Goal: Task Accomplishment & Management: Use online tool/utility

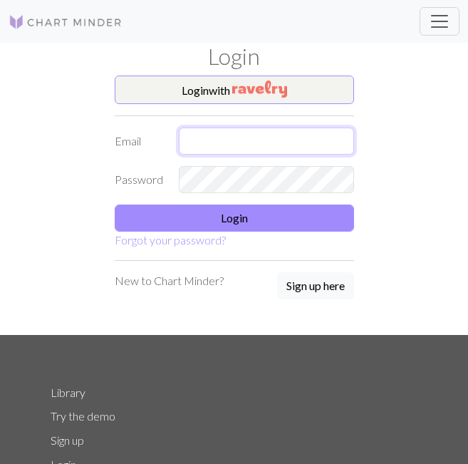
type input "[EMAIL_ADDRESS][DOMAIN_NAME]"
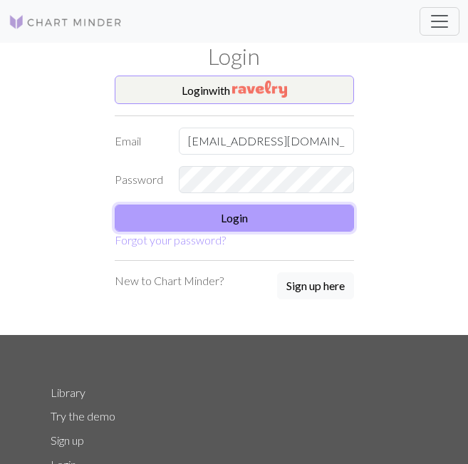
click at [192, 221] on button "Login" at bounding box center [234, 217] width 239 height 27
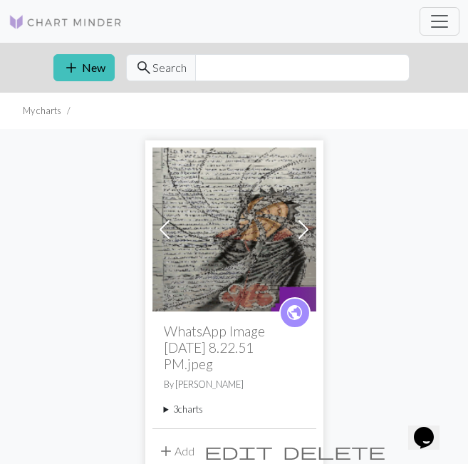
click at [198, 409] on summary "3 charts" at bounding box center [234, 409] width 141 height 14
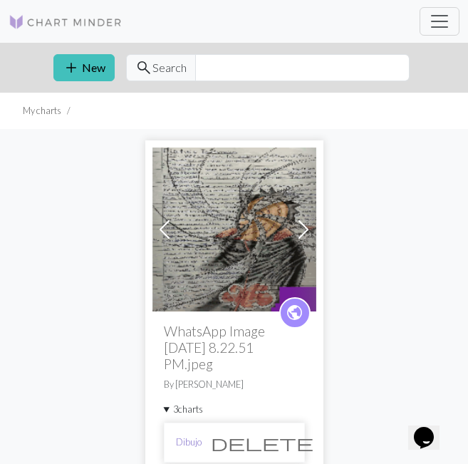
click at [198, 439] on link "Dibujo" at bounding box center [189, 442] width 26 height 14
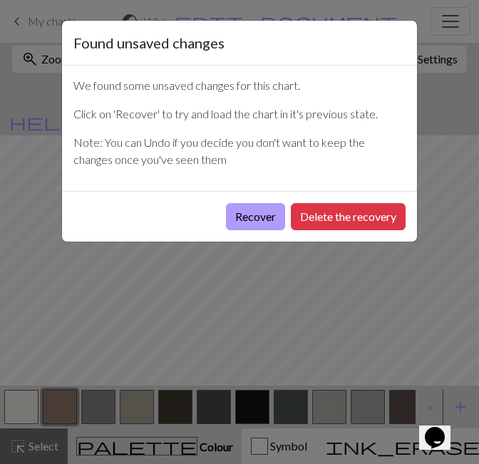
click at [241, 210] on button "Recover" at bounding box center [255, 216] width 59 height 27
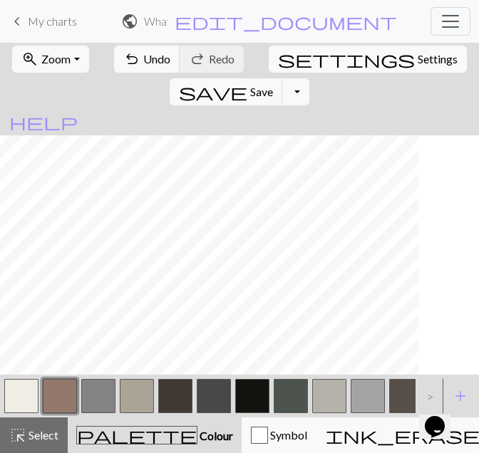
scroll to position [4063, 1905]
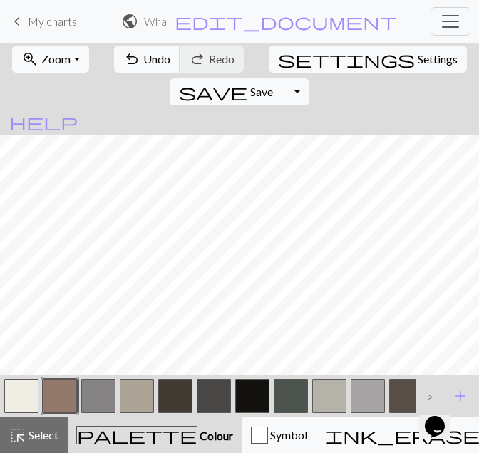
click at [57, 47] on button "zoom_in Zoom Zoom" at bounding box center [50, 59] width 76 height 27
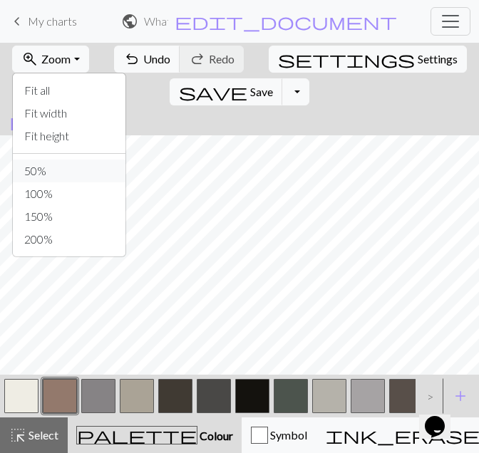
click at [41, 172] on button "50%" at bounding box center [69, 171] width 113 height 23
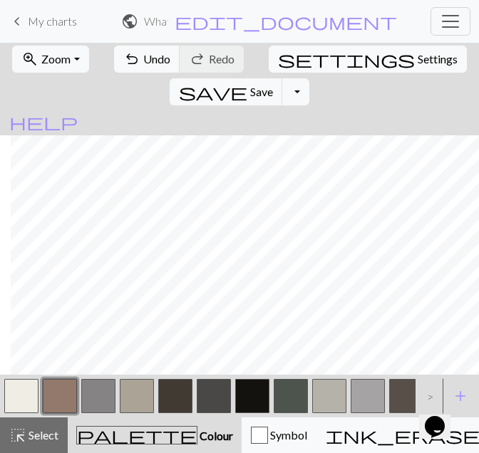
scroll to position [1905, 1006]
drag, startPoint x: 336, startPoint y: 371, endPoint x: 276, endPoint y: 374, distance: 59.9
click at [276, 377] on div at bounding box center [220, 396] width 436 height 38
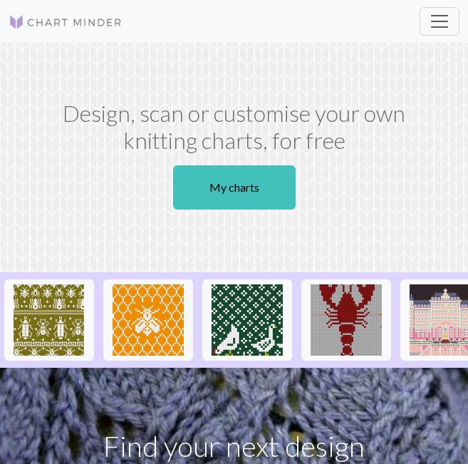
click at [318, 90] on section "Design, scan or customise your own knitting charts, for free My charts" at bounding box center [234, 157] width 468 height 229
click at [452, 15] on button "Toggle navigation" at bounding box center [439, 21] width 40 height 28
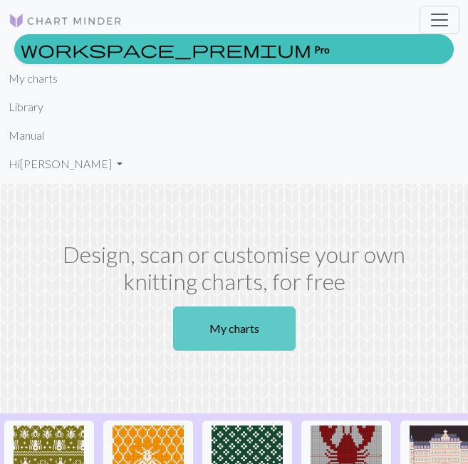
click at [218, 340] on section "Design, scan or customise your own knitting charts, for free My charts" at bounding box center [234, 298] width 468 height 229
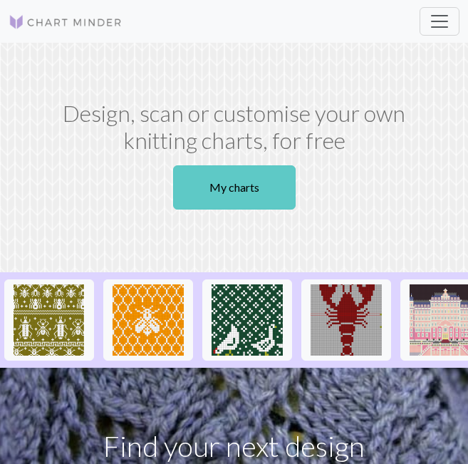
click at [224, 183] on link "My charts" at bounding box center [234, 187] width 122 height 44
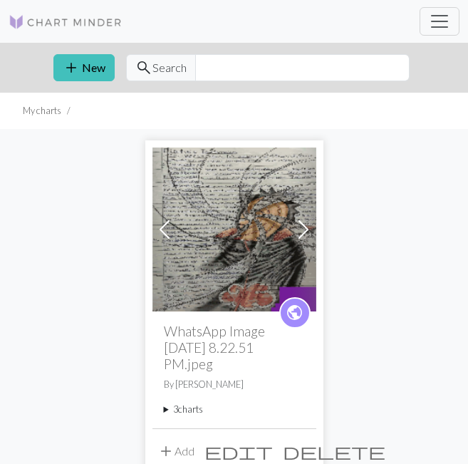
click at [185, 415] on summary "3 charts" at bounding box center [234, 409] width 141 height 14
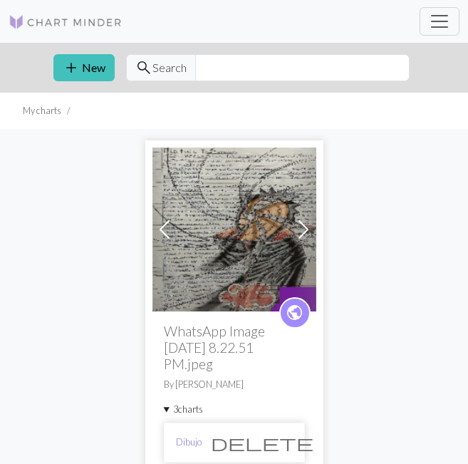
click at [192, 442] on link "Dibujo" at bounding box center [189, 442] width 26 height 14
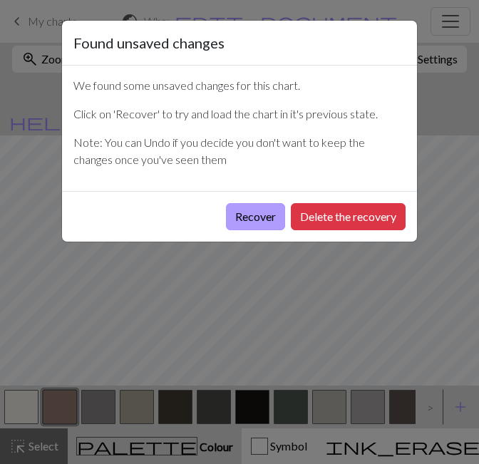
click at [242, 204] on button "Recover" at bounding box center [255, 216] width 59 height 27
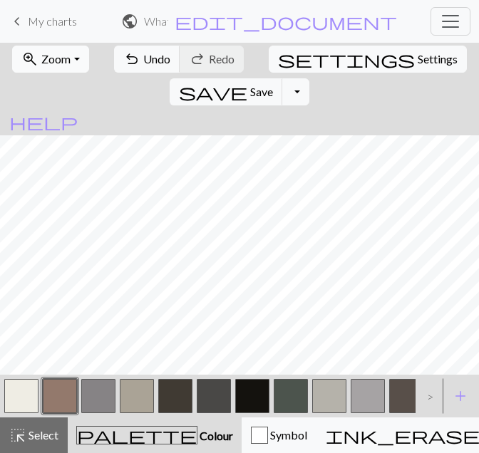
click at [71, 64] on button "zoom_in Zoom Zoom" at bounding box center [50, 59] width 76 height 27
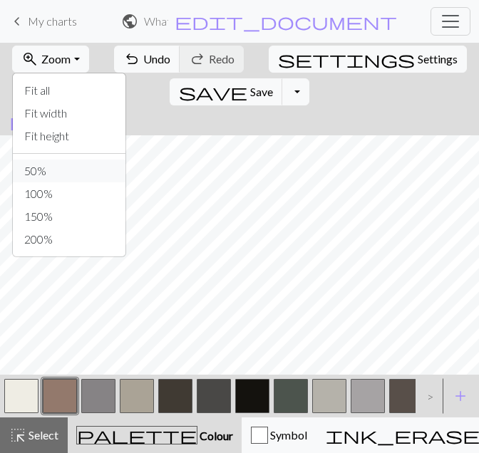
click at [53, 172] on button "50%" at bounding box center [69, 171] width 113 height 23
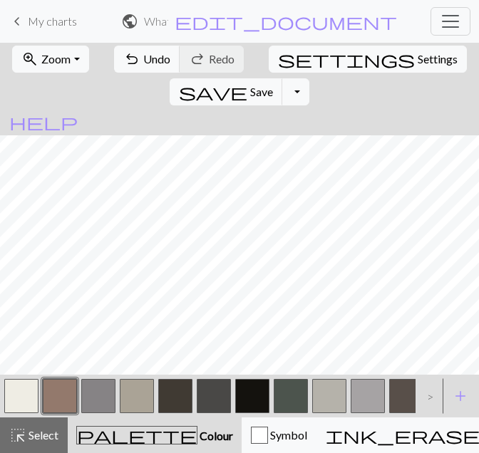
scroll to position [1095, 0]
